Goal: Find specific page/section: Find specific page/section

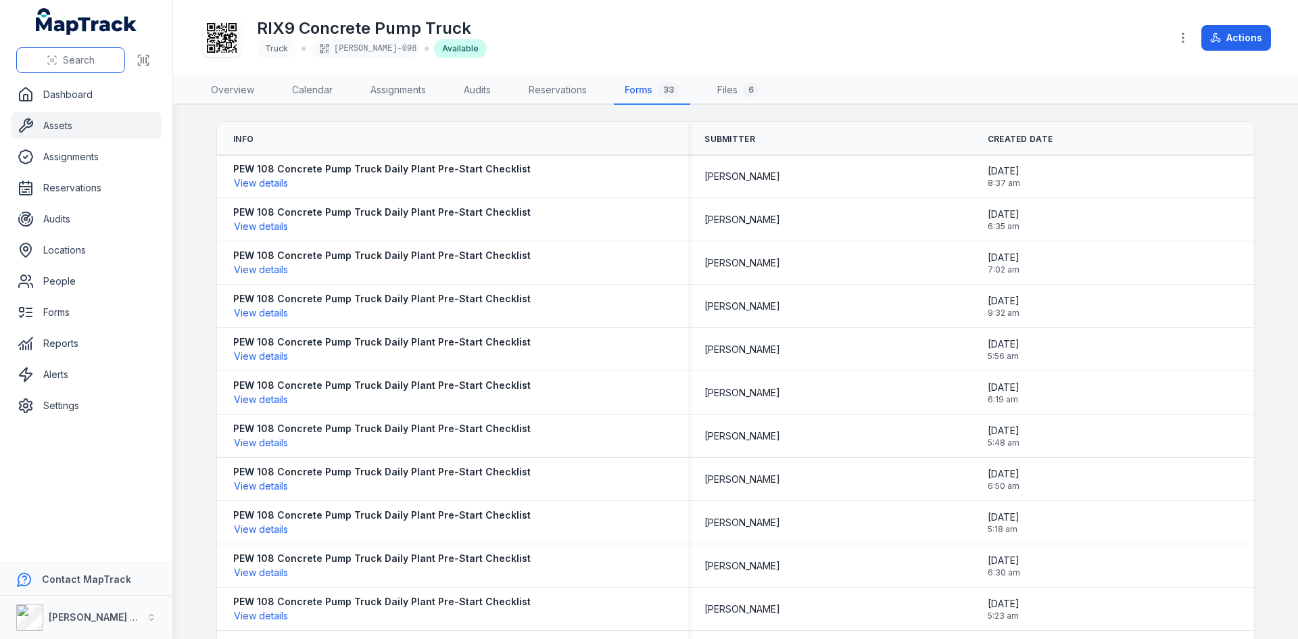
click at [99, 55] on button "Search" at bounding box center [70, 60] width 109 height 26
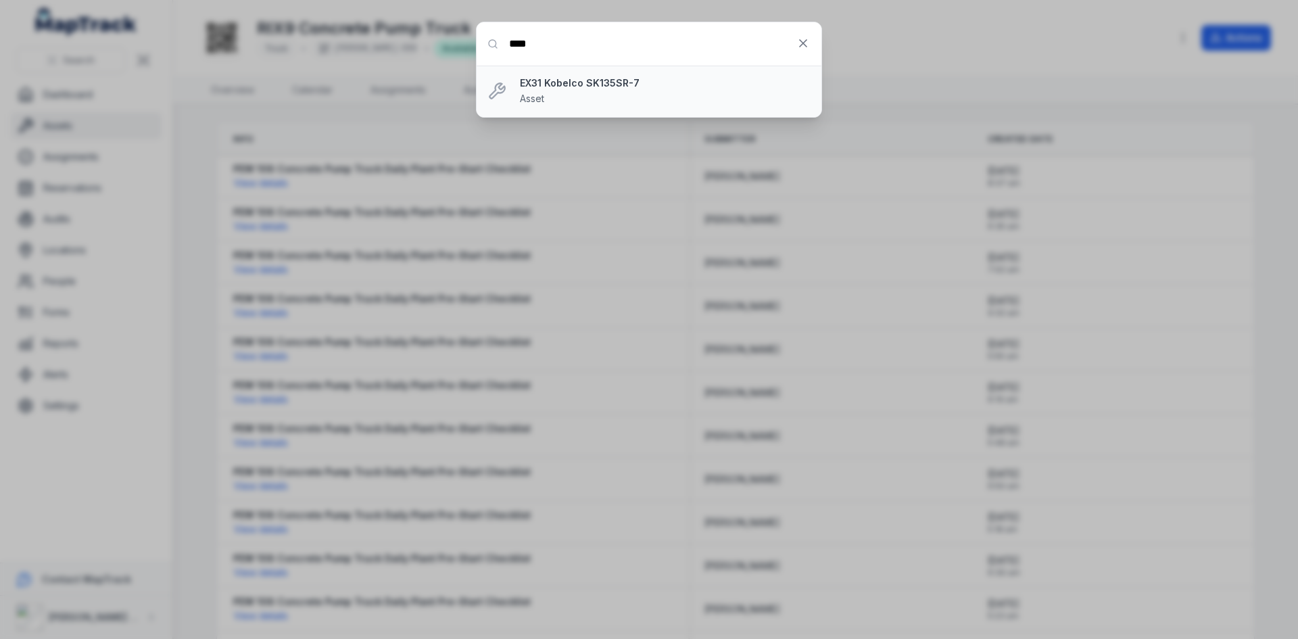
type input "****"
click at [690, 93] on div "EX31 Kobelco SK135SR-7 Asset" at bounding box center [665, 91] width 291 height 30
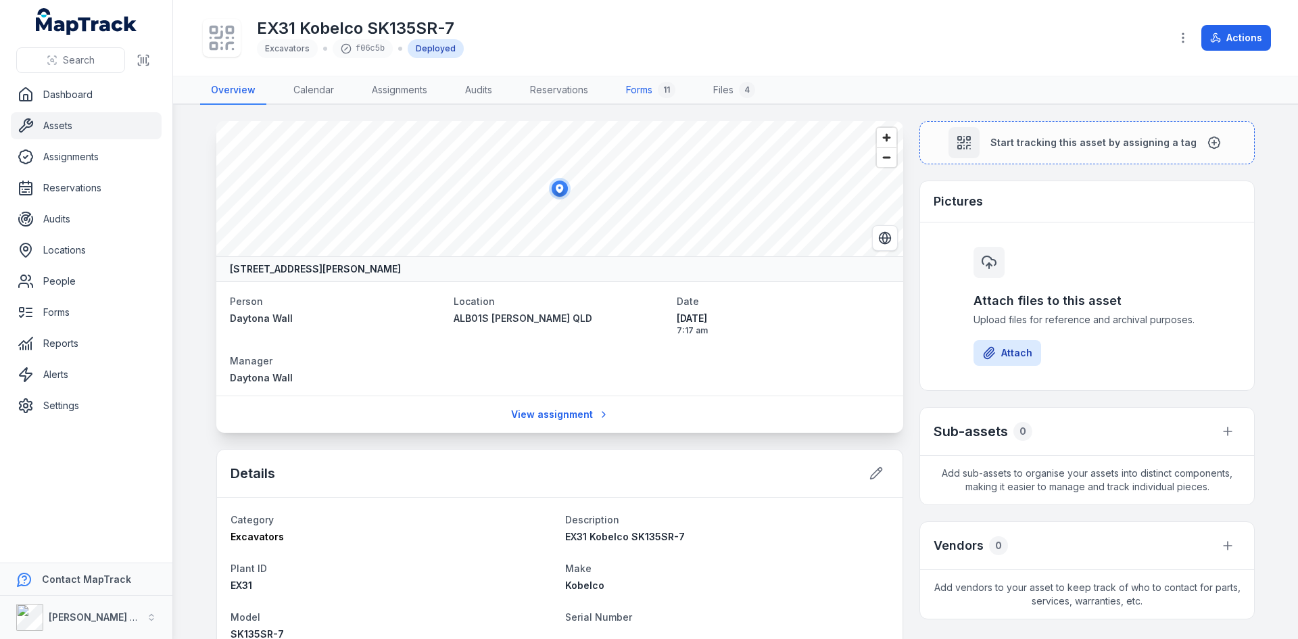
click at [643, 93] on link "Forms 11" at bounding box center [650, 90] width 71 height 28
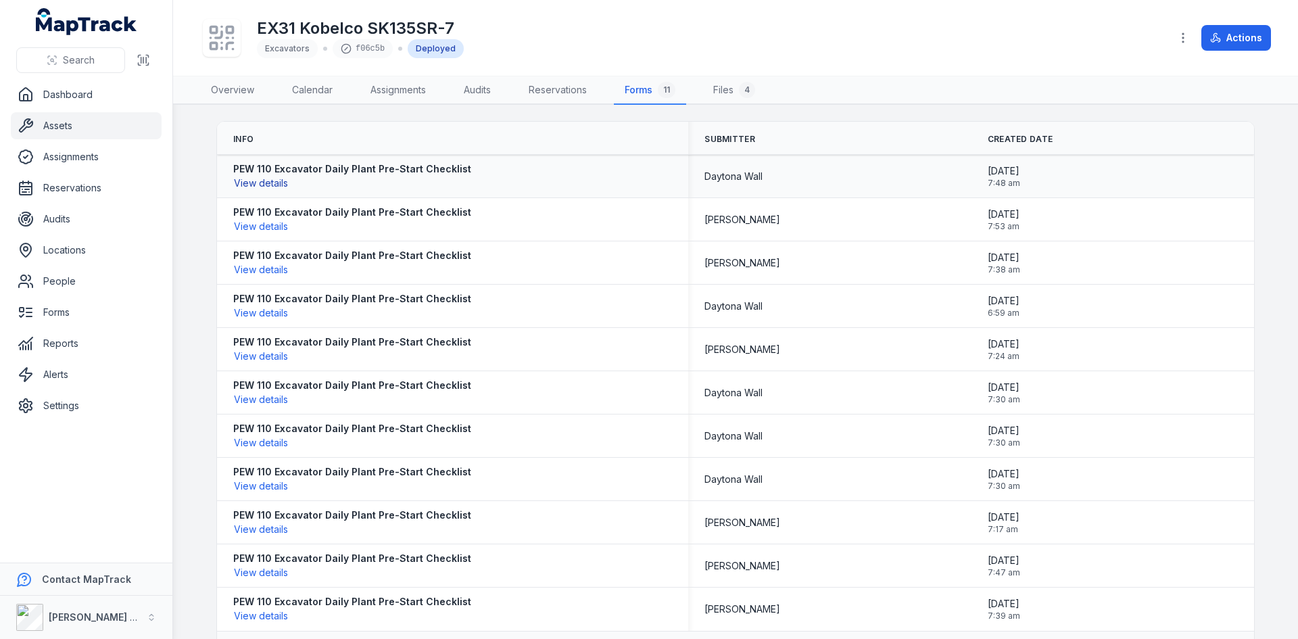
click at [247, 178] on button "View details" at bounding box center [260, 183] width 55 height 15
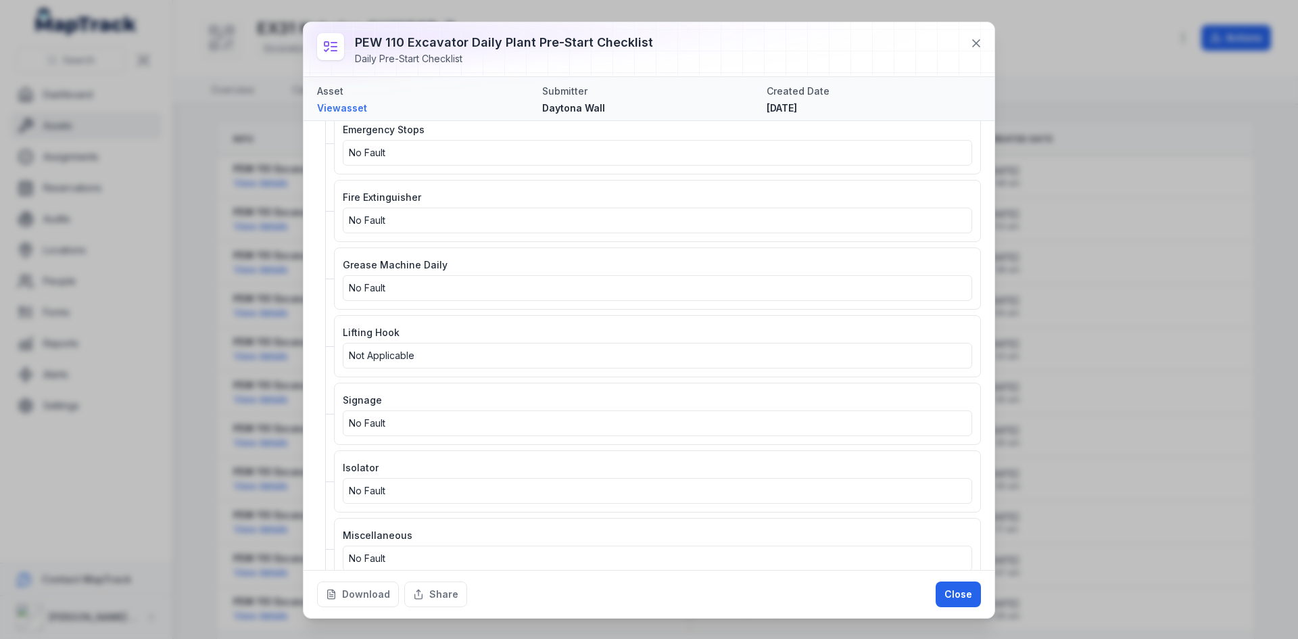
scroll to position [1952, 0]
click at [978, 43] on icon at bounding box center [976, 43] width 14 height 14
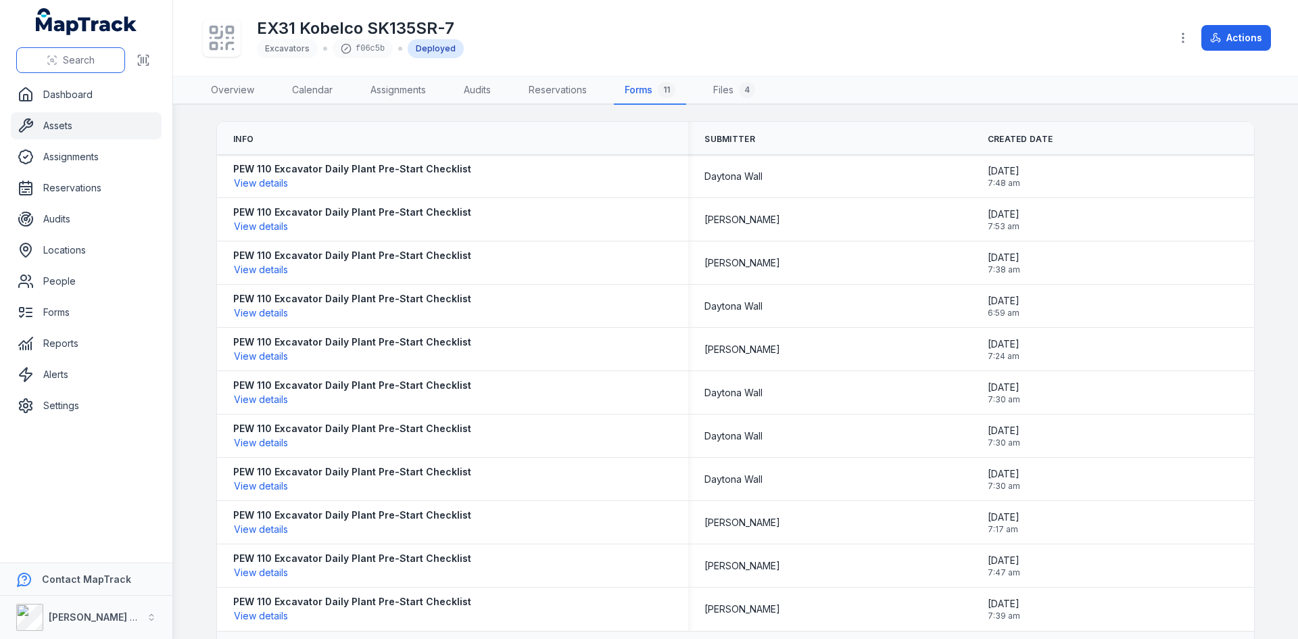
click at [113, 61] on button "Search" at bounding box center [70, 60] width 109 height 26
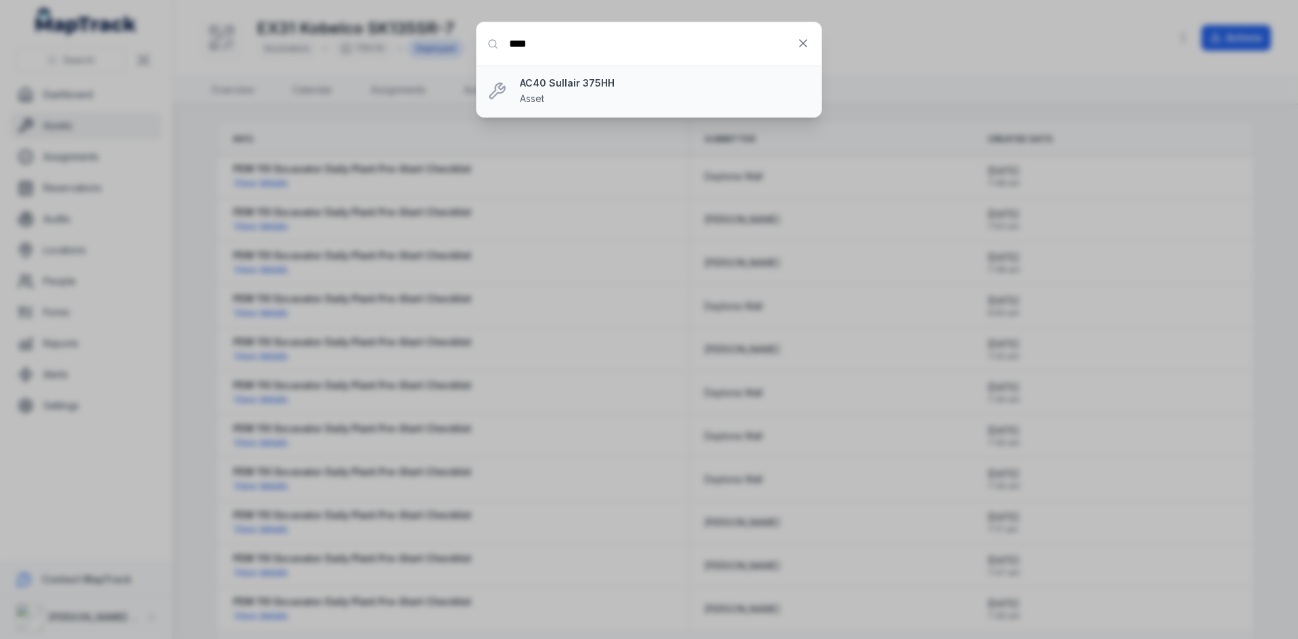
type input "****"
click at [739, 86] on strong "AC40 Sullair 375HH" at bounding box center [665, 83] width 291 height 14
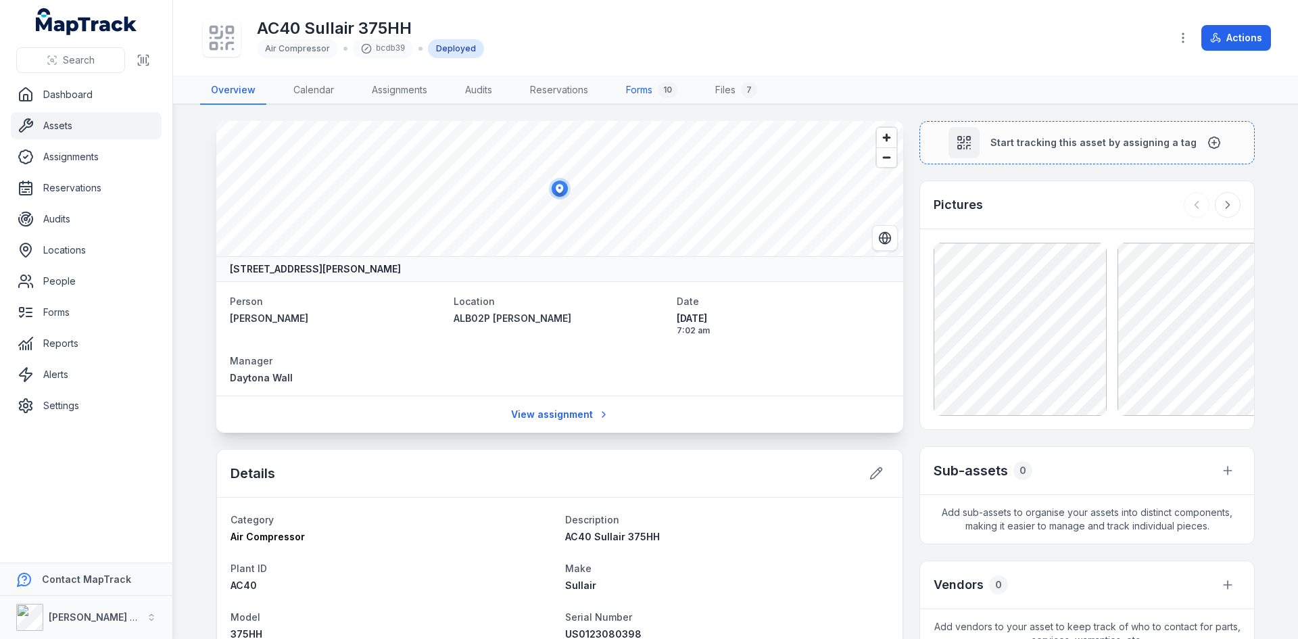
click at [658, 83] on link "Forms 10" at bounding box center [651, 90] width 73 height 28
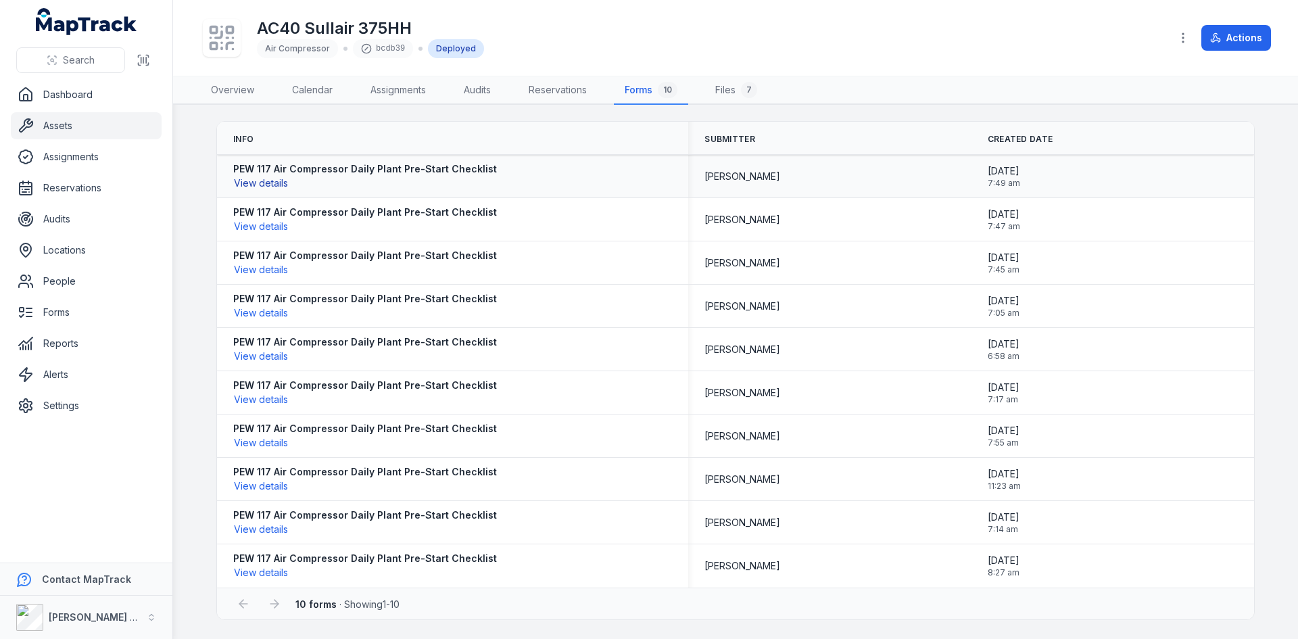
click at [274, 184] on button "View details" at bounding box center [260, 183] width 55 height 15
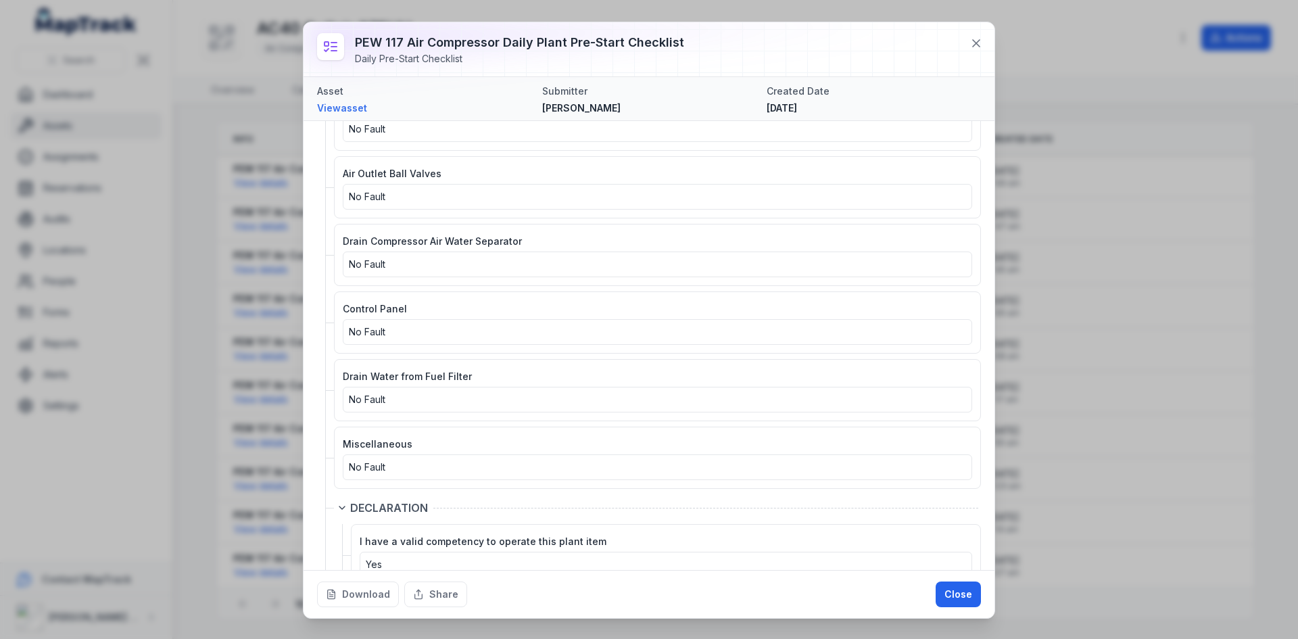
scroll to position [2703, 0]
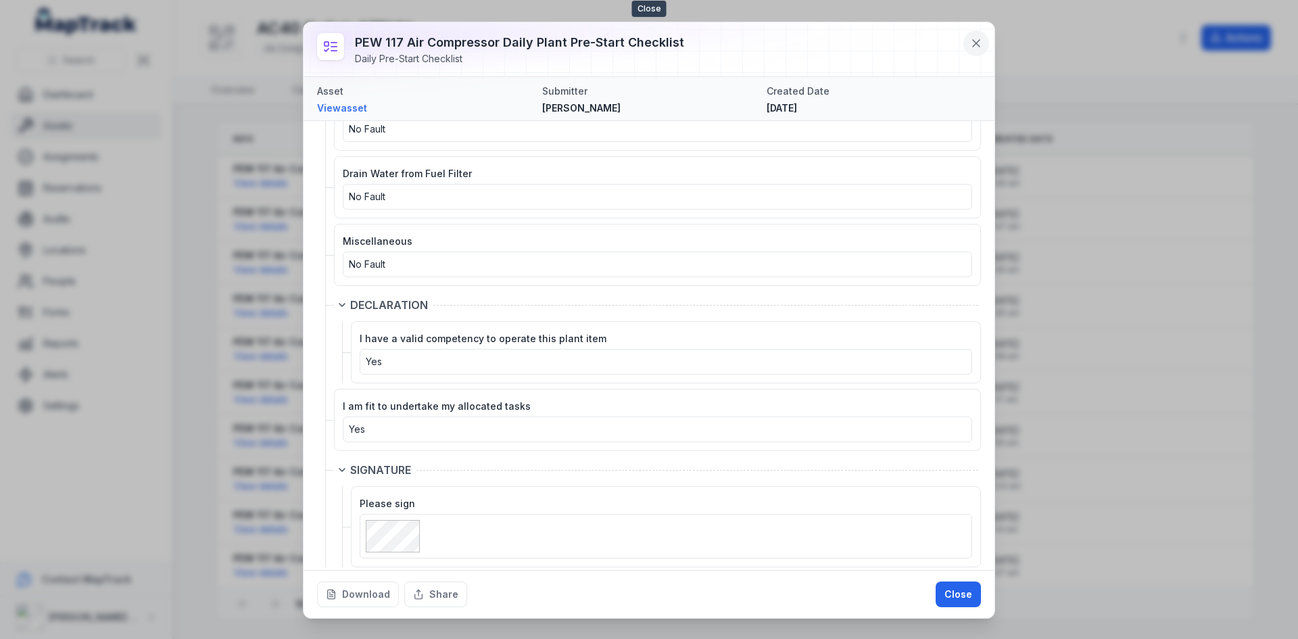
click at [977, 32] on button at bounding box center [976, 43] width 26 height 26
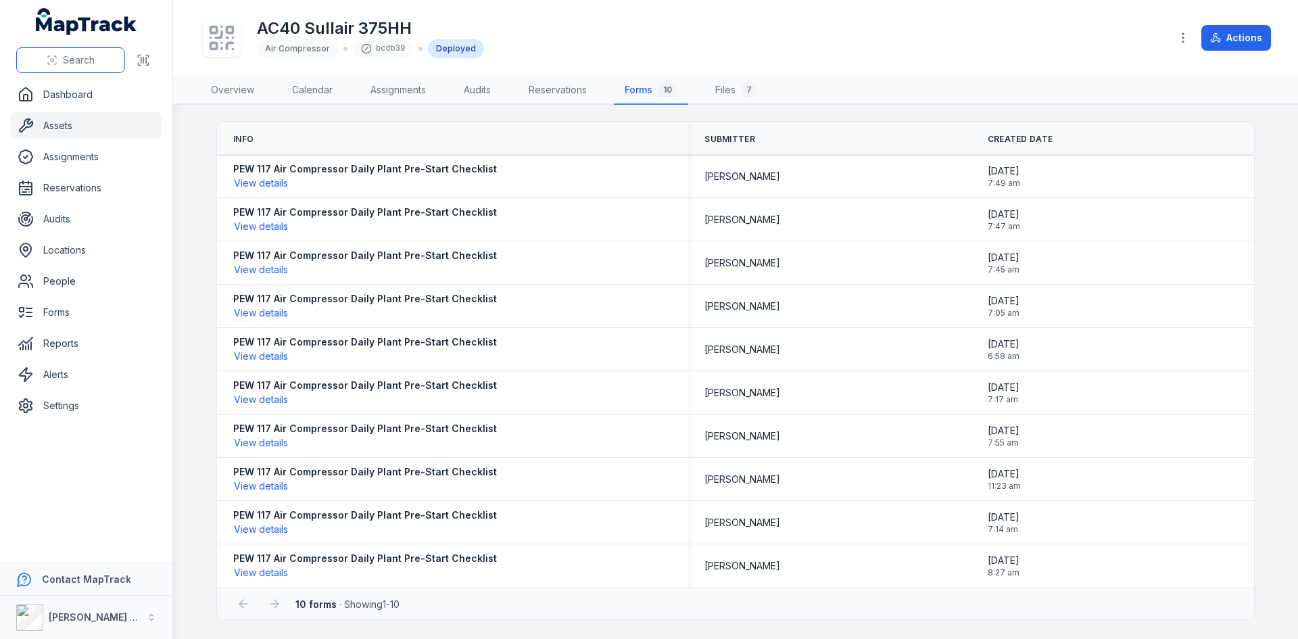
click at [97, 64] on button "Search" at bounding box center [70, 60] width 109 height 26
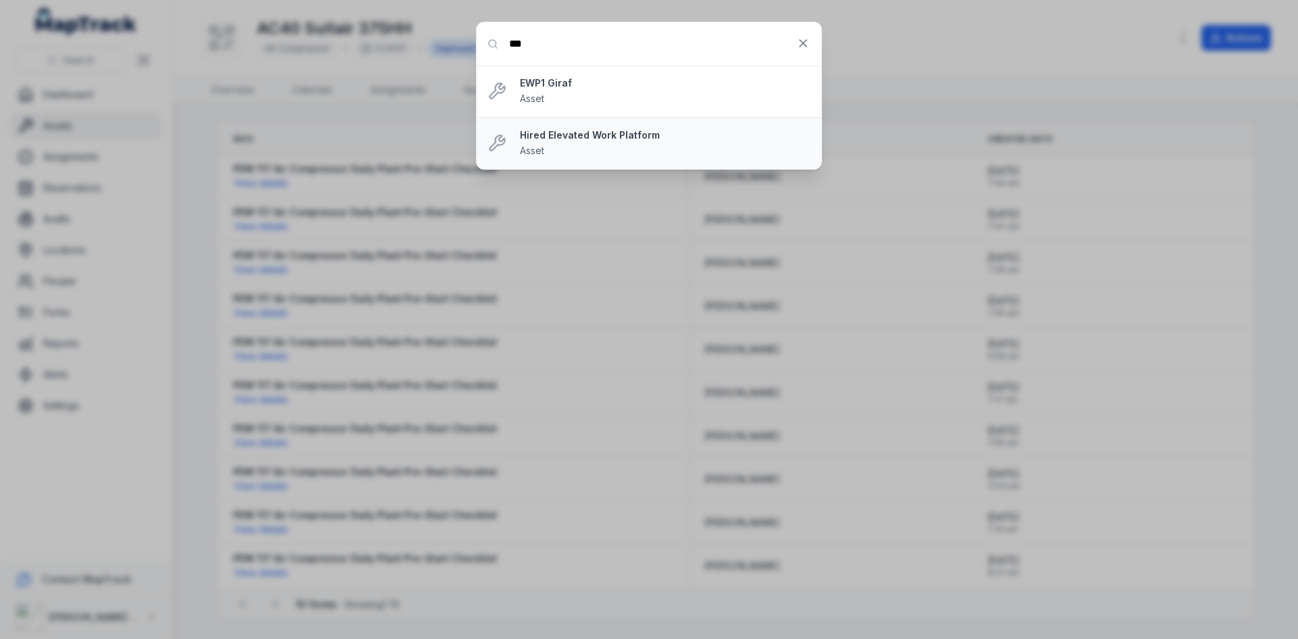
type input "***"
click at [616, 153] on div "Hired Elevated Work Platform Asset" at bounding box center [665, 143] width 291 height 30
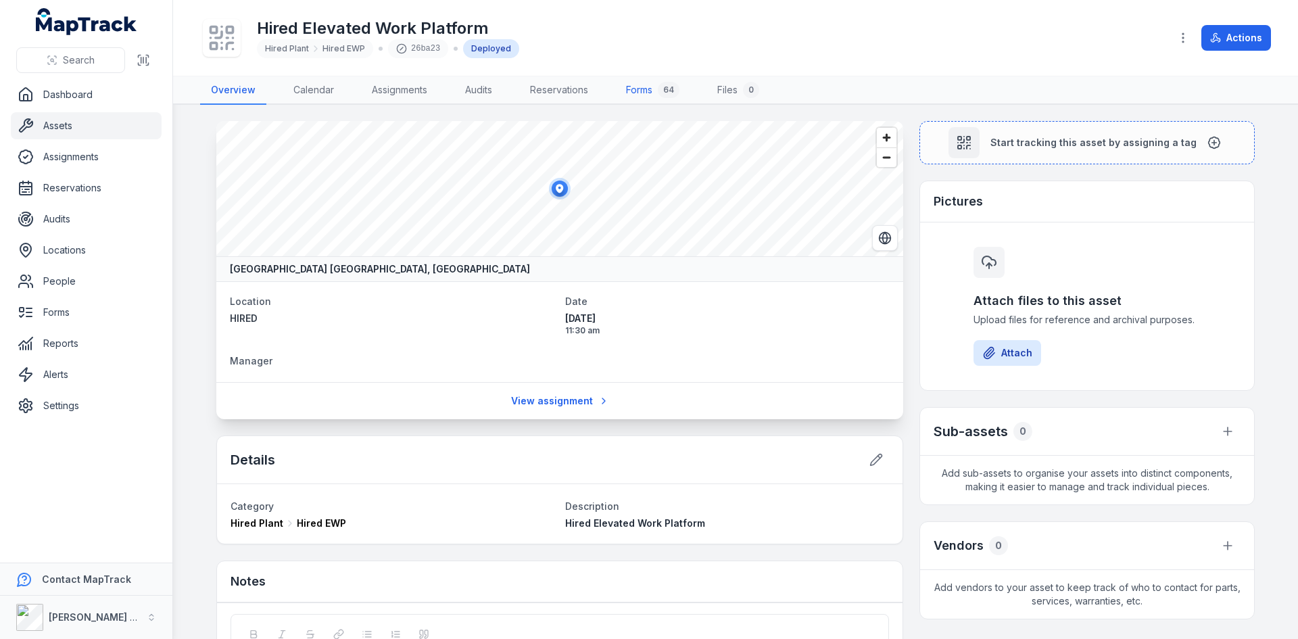
click at [649, 89] on link "Forms 64" at bounding box center [652, 90] width 75 height 28
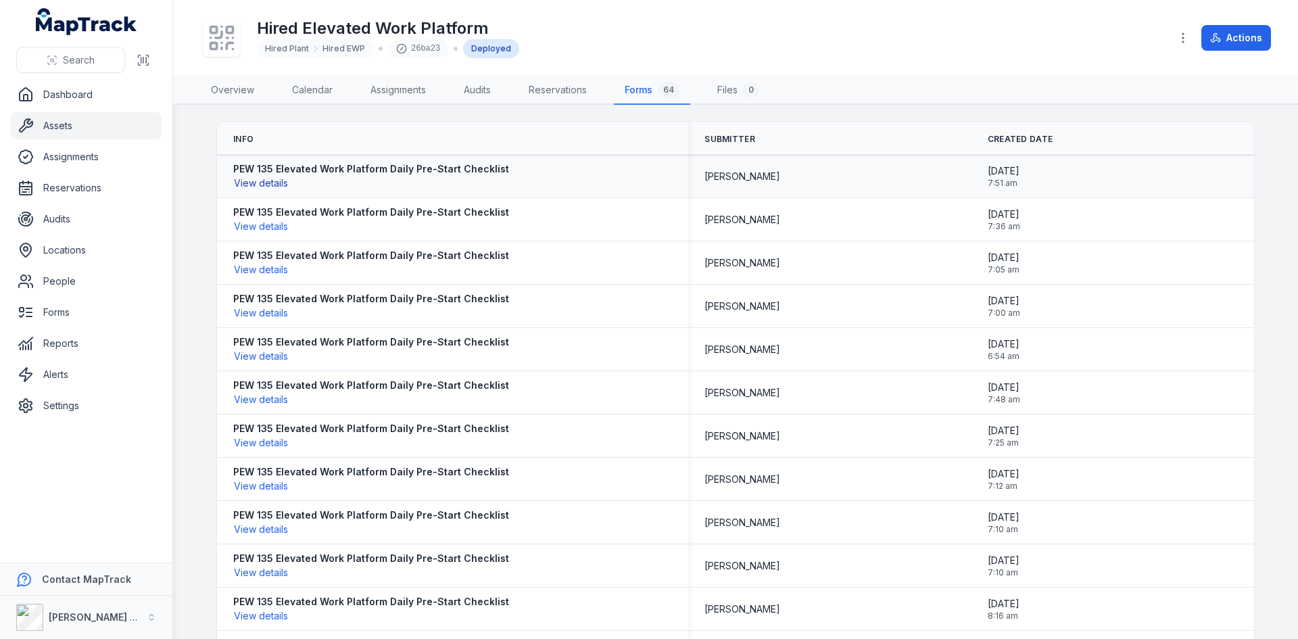
click at [266, 182] on button "View details" at bounding box center [260, 183] width 55 height 15
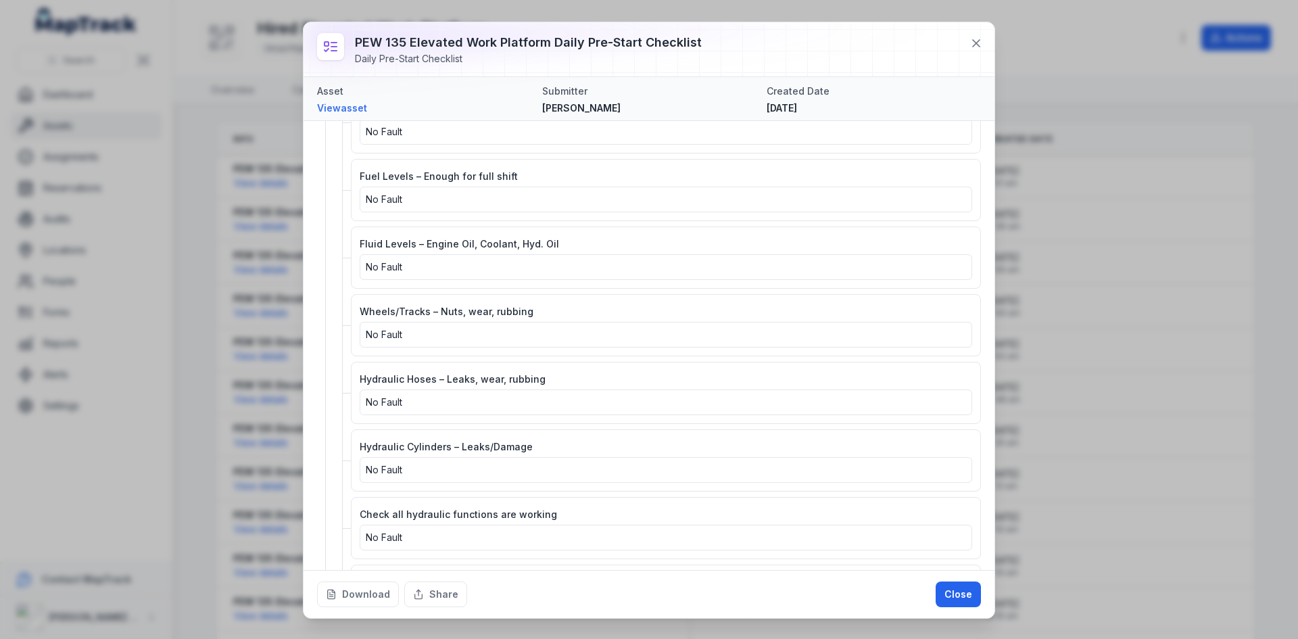
scroll to position [1487, 0]
click at [977, 40] on icon at bounding box center [976, 43] width 14 height 14
